Goal: Task Accomplishment & Management: Manage account settings

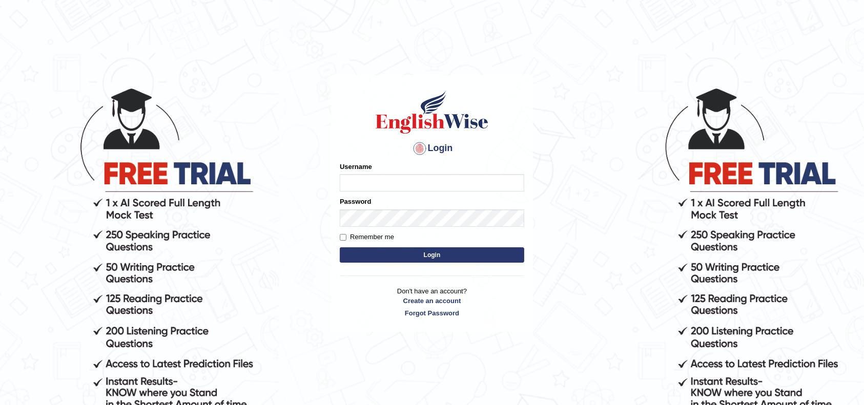
type input "safiya"
click at [341, 238] on input "Remember me" at bounding box center [343, 237] width 7 height 7
checkbox input "true"
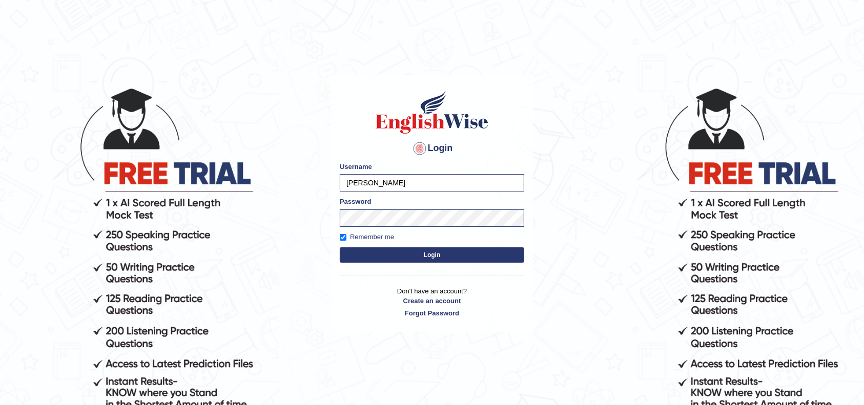
click at [402, 257] on button "Login" at bounding box center [432, 255] width 184 height 15
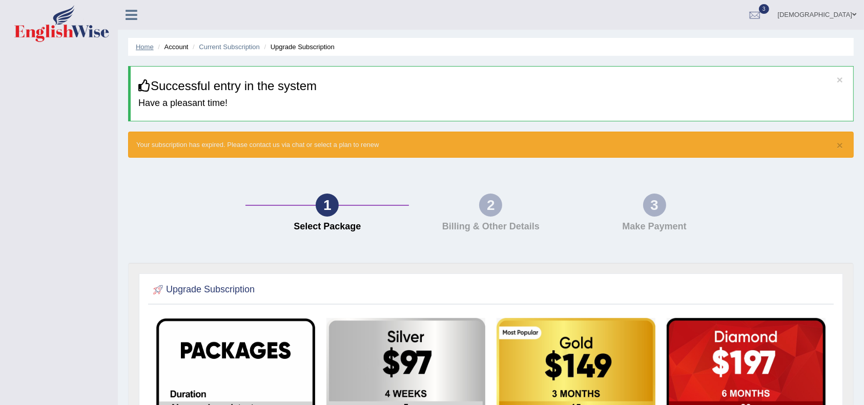
click at [140, 48] on link "Home" at bounding box center [145, 47] width 18 height 8
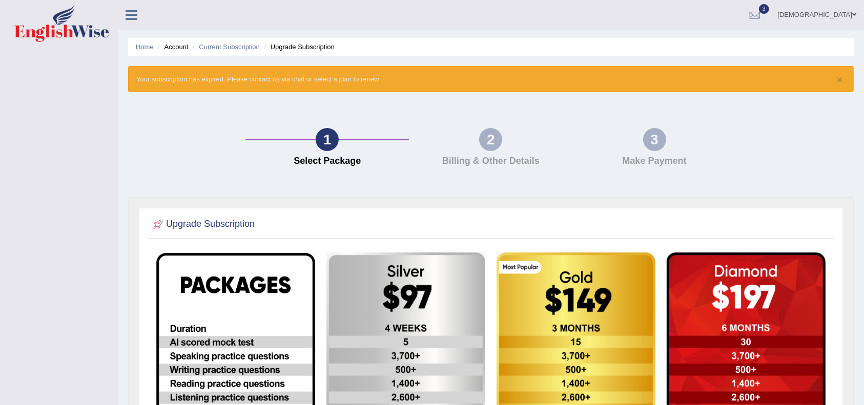
click at [176, 47] on li "Account" at bounding box center [171, 47] width 33 height 10
click at [181, 47] on li "Account" at bounding box center [171, 47] width 33 height 10
click at [243, 45] on link "Current Subscription" at bounding box center [229, 47] width 61 height 8
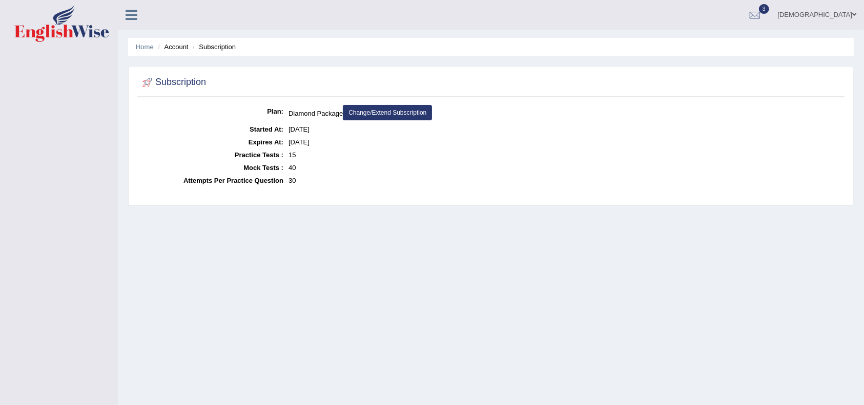
click at [395, 112] on link "Change/Extend Subscription" at bounding box center [387, 112] width 89 height 15
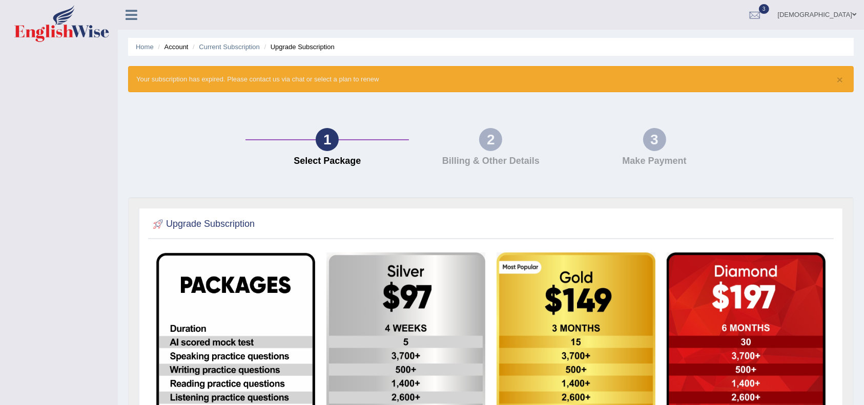
click at [298, 43] on li "Upgrade Subscription" at bounding box center [298, 47] width 73 height 10
click at [277, 47] on li "Upgrade Subscription" at bounding box center [298, 47] width 73 height 10
click at [228, 45] on link "Current Subscription" at bounding box center [229, 47] width 61 height 8
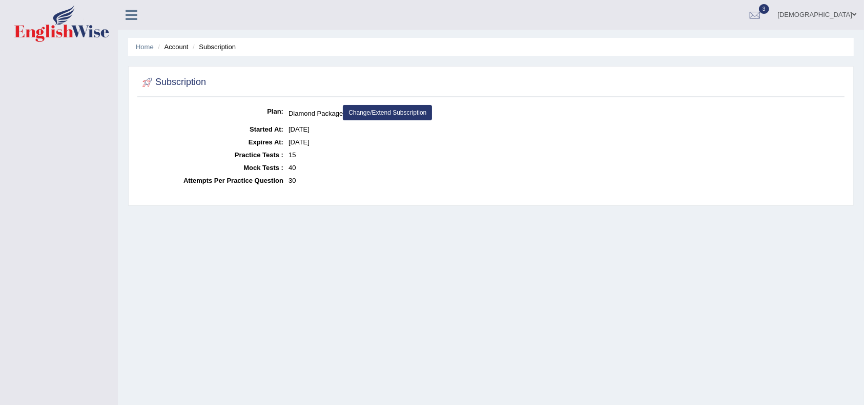
click at [220, 47] on li "Subscription" at bounding box center [213, 47] width 46 height 10
click at [142, 47] on link "Home" at bounding box center [145, 47] width 18 height 8
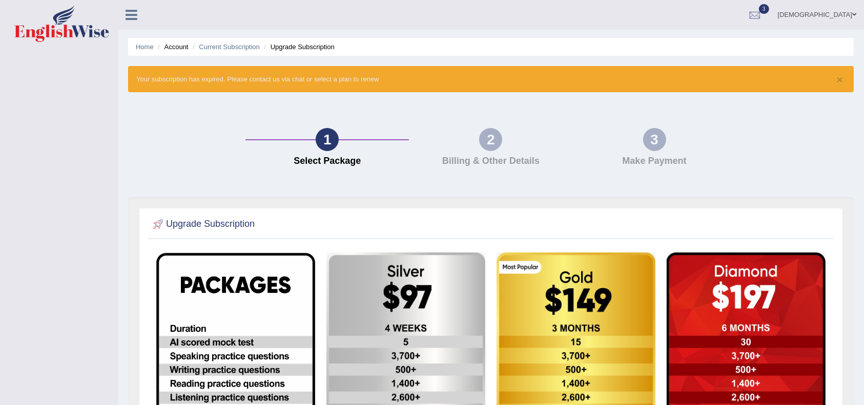
click at [488, 143] on div "2" at bounding box center [490, 139] width 23 height 23
click at [148, 46] on link "Home" at bounding box center [145, 47] width 18 height 8
